Goal: Navigation & Orientation: Find specific page/section

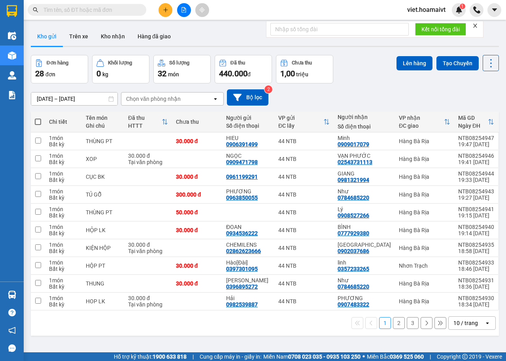
click at [456, 324] on div "10 / trang" at bounding box center [466, 323] width 25 height 8
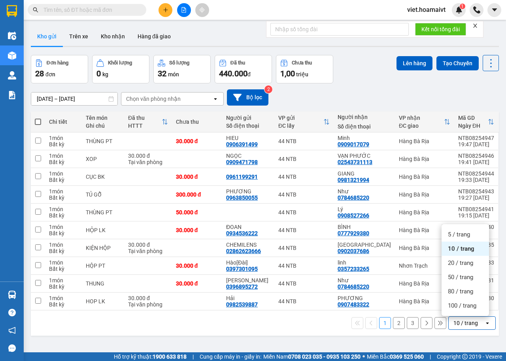
drag, startPoint x: 454, startPoint y: 316, endPoint x: 454, endPoint y: 311, distance: 5.9
click at [454, 316] on div "ver 1.8.138 Kho gửi Trên xe Kho nhận Hàng đã giao Đơn hàng 28 đơn Khối lượng 0 …" at bounding box center [265, 204] width 475 height 361
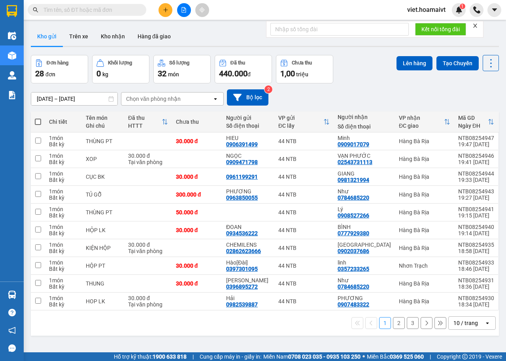
click at [454, 321] on div "10 / trang" at bounding box center [466, 323] width 25 height 8
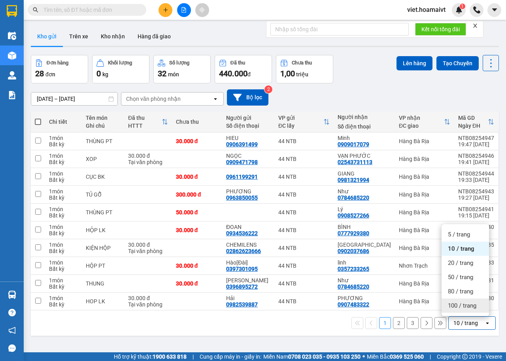
click at [455, 309] on span "100 / trang" at bounding box center [462, 306] width 28 height 8
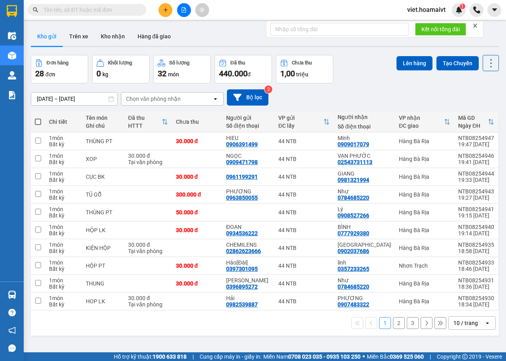
click at [463, 324] on div "10 / trang" at bounding box center [466, 323] width 25 height 8
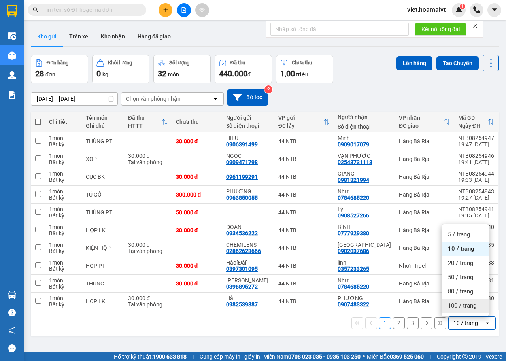
click at [455, 307] on span "100 / trang" at bounding box center [462, 306] width 28 height 8
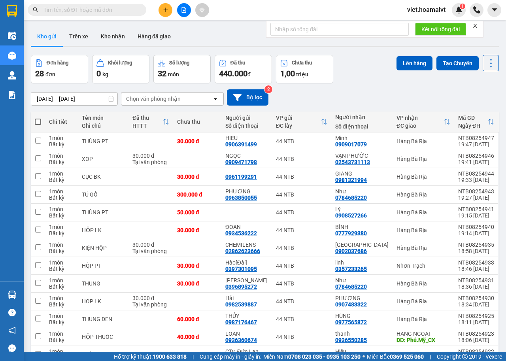
click at [161, 101] on div "Chọn văn phòng nhận" at bounding box center [153, 99] width 55 height 8
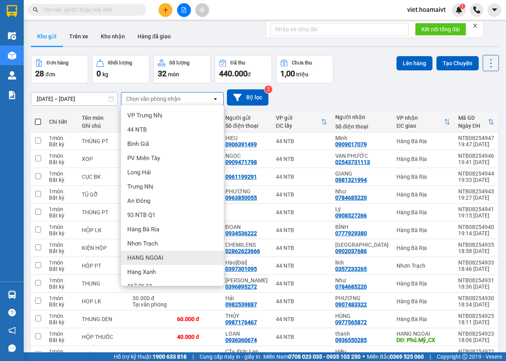
click at [151, 258] on span "HANG NGOAI" at bounding box center [145, 258] width 36 height 8
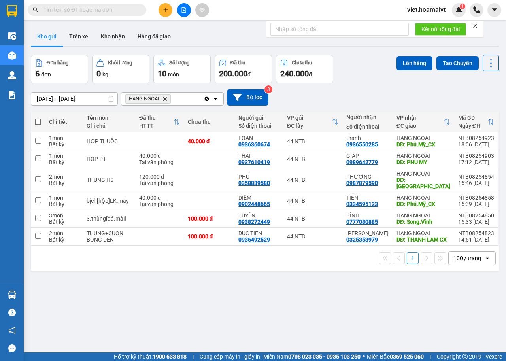
click at [166, 99] on icon "Delete" at bounding box center [165, 99] width 5 height 5
